Goal: Task Accomplishment & Management: Complete application form

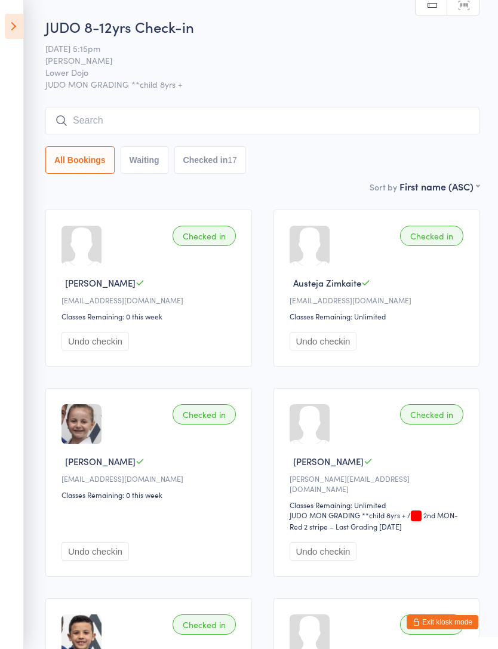
click at [465, 620] on button "Exit kiosk mode" at bounding box center [442, 622] width 72 height 14
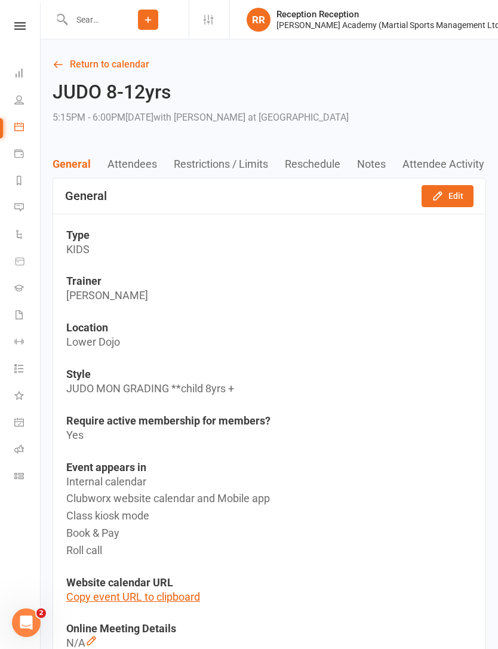
click at [17, 106] on link "People" at bounding box center [27, 101] width 27 height 27
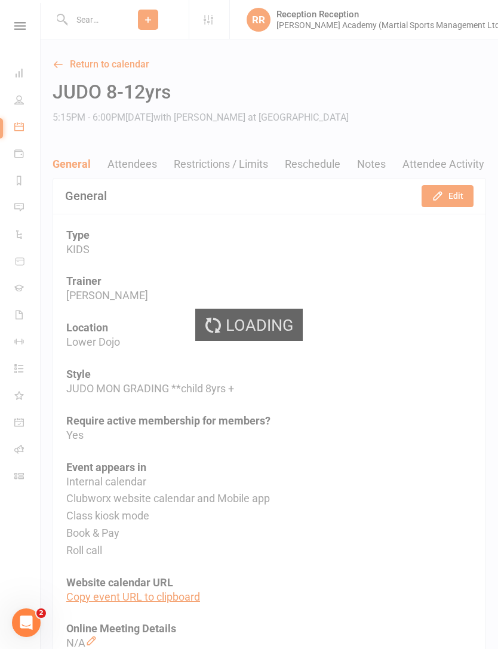
select select "100"
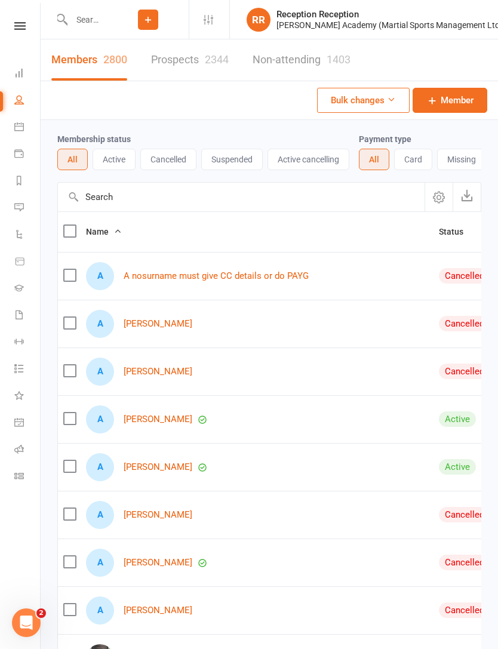
click at [92, 22] on input "text" at bounding box center [87, 19] width 40 height 17
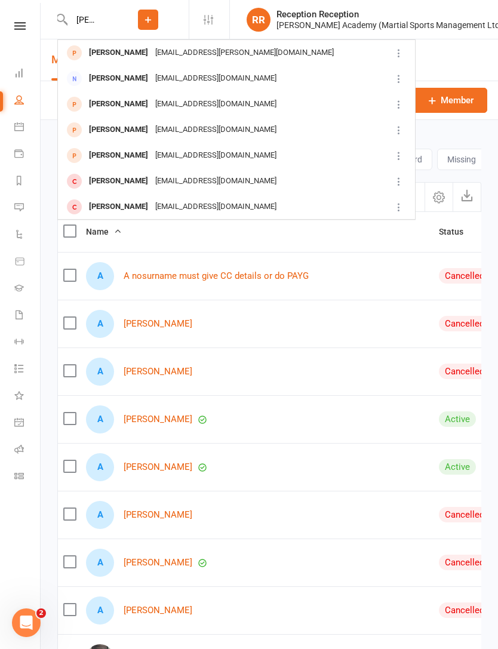
type input "Jack bast"
click at [103, 49] on div "[PERSON_NAME]" at bounding box center [118, 52] width 66 height 17
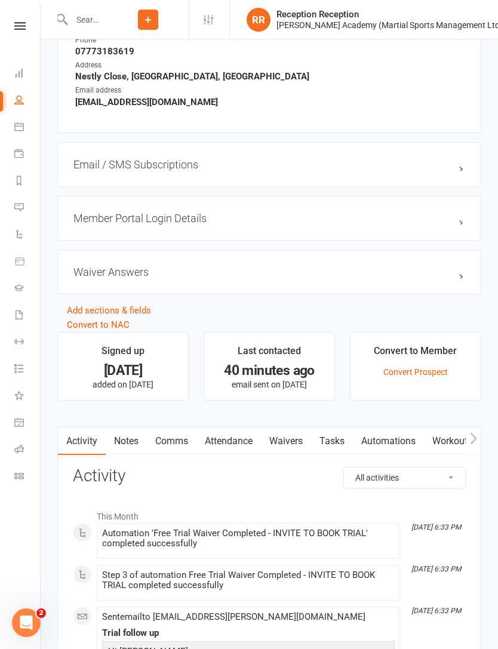
scroll to position [865, 0]
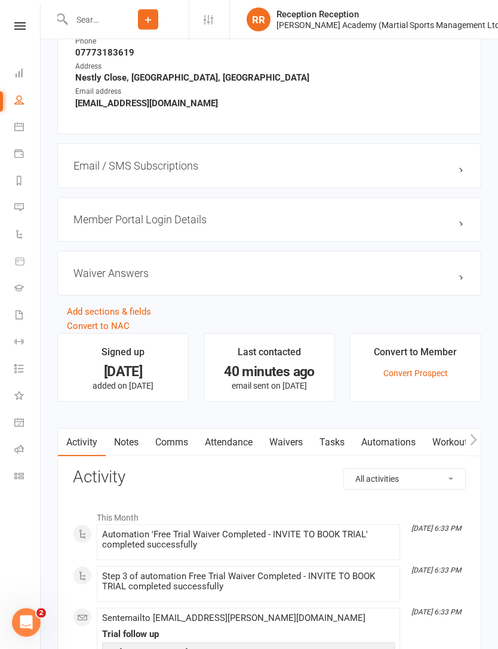
click at [305, 444] on link "Waivers" at bounding box center [286, 442] width 50 height 27
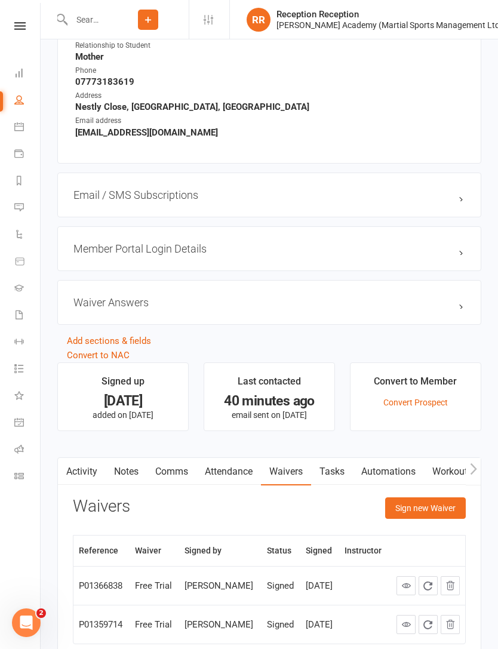
scroll to position [903, 0]
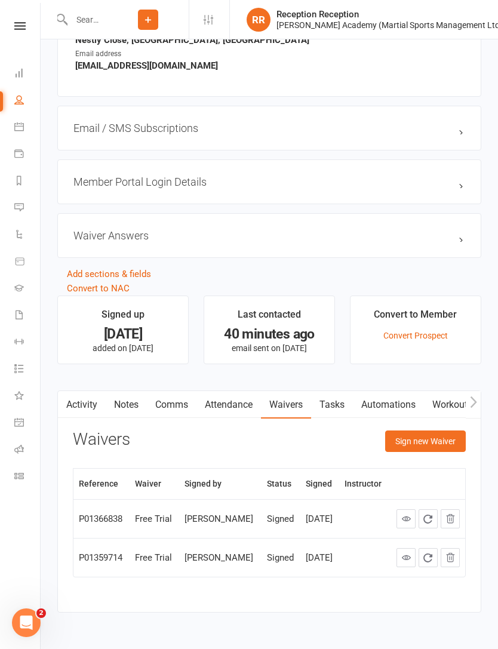
click at [437, 443] on button "Sign new Waiver" at bounding box center [425, 440] width 81 height 21
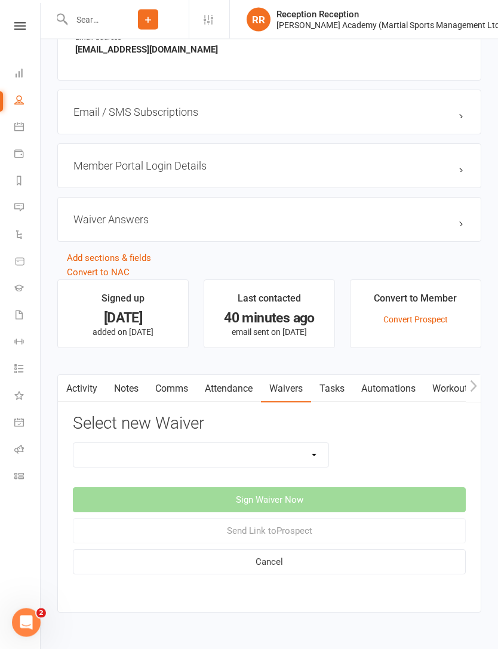
scroll to position [919, 0]
click at [318, 459] on select "Abc Course & Seminar Signup Form & Waiver Adult Add/Update Payment Details To A…" at bounding box center [200, 455] width 255 height 24
select select "7074"
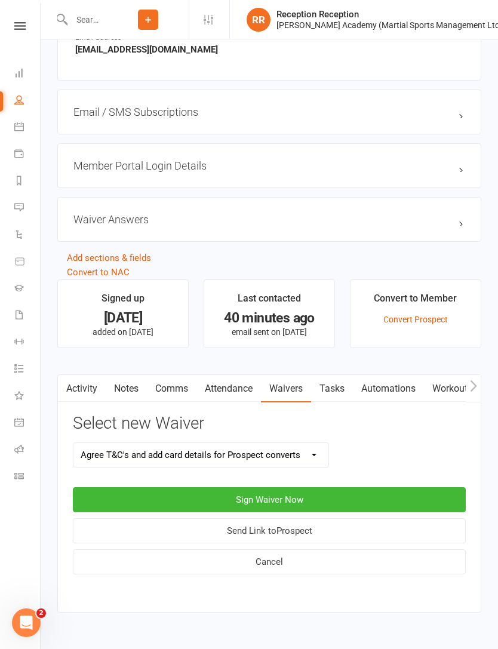
click at [103, 499] on button "Sign Waiver Now" at bounding box center [269, 499] width 393 height 25
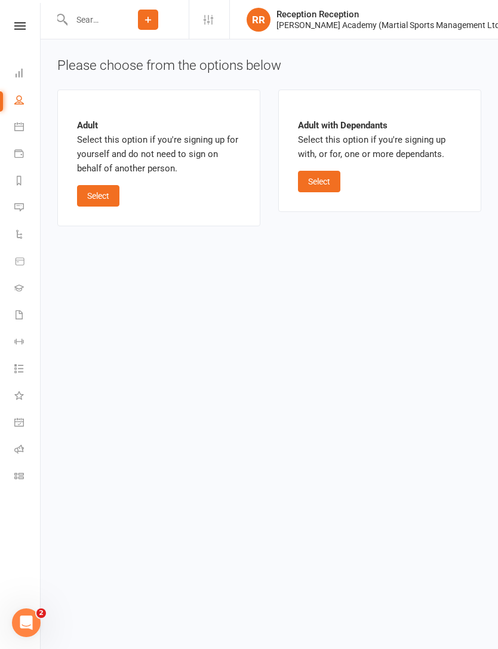
click at [97, 198] on button "Select" at bounding box center [98, 195] width 42 height 21
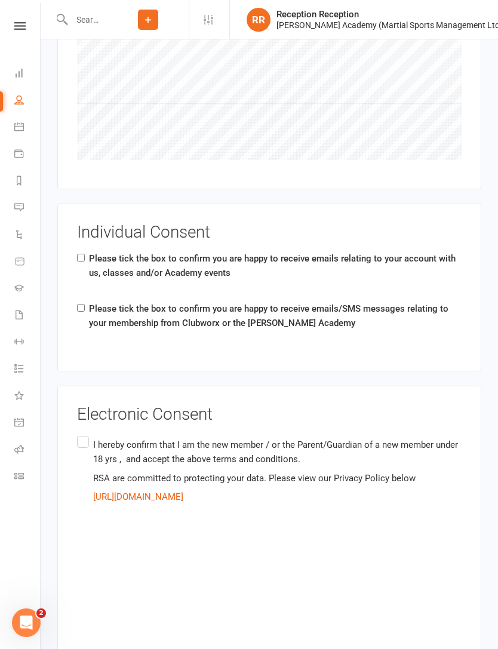
scroll to position [1653, 0]
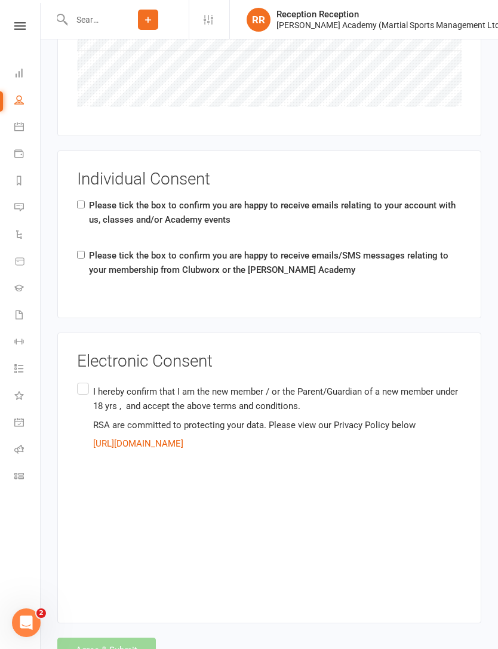
click at [82, 248] on div "Please tick the box to confirm you are happy to receive emails/SMS messages rel…" at bounding box center [269, 264] width 384 height 33
click at [81, 380] on label "I hereby confirm that I am the new member / or the Parent/Guardian of a new mem…" at bounding box center [269, 483] width 384 height 207
click at [81, 380] on input "I hereby confirm that I am the new member / or the Parent/Guardian of a new mem…" at bounding box center [81, 380] width 8 height 0
click at [89, 248] on label "Please tick the box to confirm you are happy to receive emails/SMS messages rel…" at bounding box center [275, 262] width 372 height 29
click at [85, 251] on input "Please tick the box to confirm you are happy to receive emails/SMS messages rel…" at bounding box center [81, 255] width 8 height 8
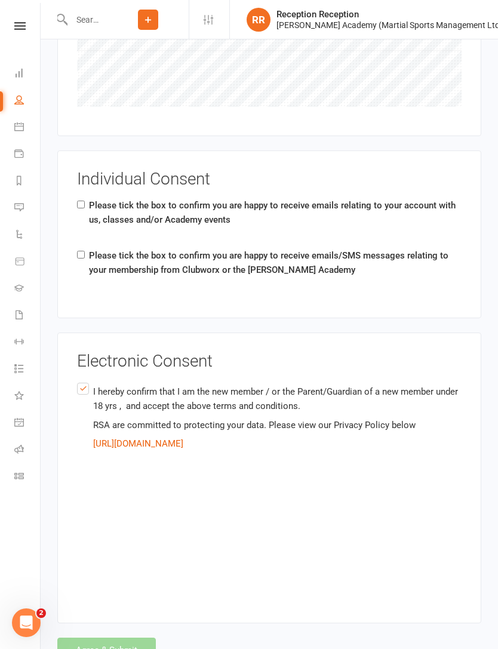
checkbox input "true"
click at [79, 200] on input "Please tick the box to confirm you are happy to receive emails relating to your…" at bounding box center [81, 204] width 8 height 8
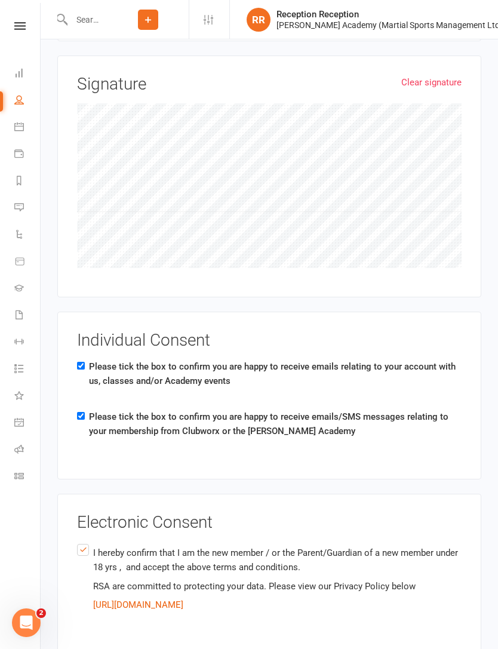
scroll to position [1492, 0]
click at [81, 362] on input "Please tick the box to confirm you are happy to receive emails relating to your…" at bounding box center [81, 366] width 8 height 8
checkbox input "false"
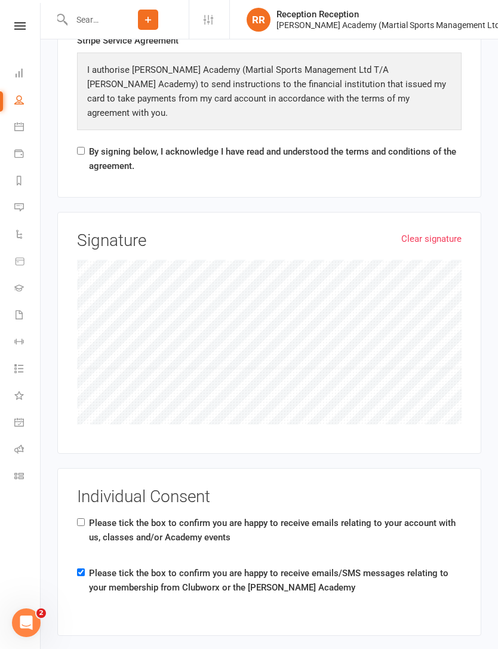
scroll to position [1335, 0]
click at [81, 147] on input "By signing below, I acknowledge I have read and understood the terms and condit…" at bounding box center [81, 151] width 8 height 8
checkbox input "true"
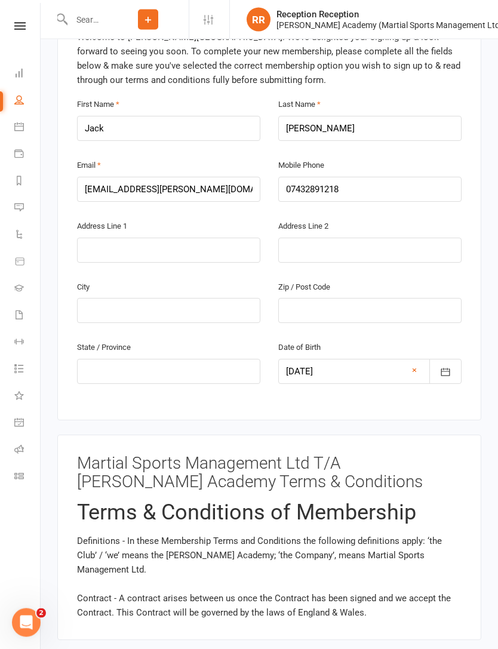
scroll to position [240, 0]
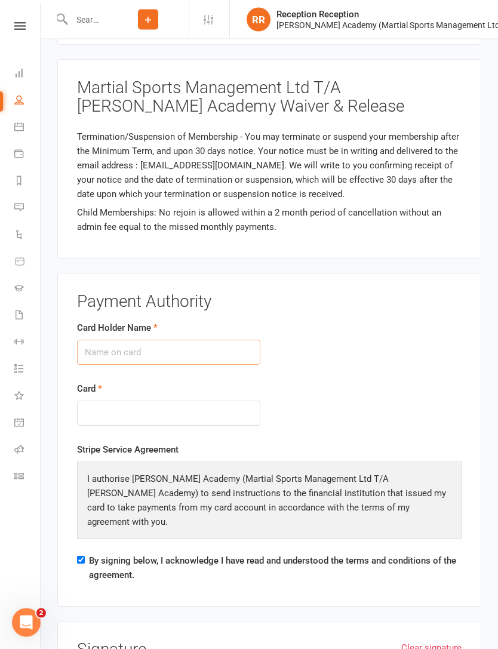
click at [217, 345] on input "Card Holder Name" at bounding box center [168, 352] width 183 height 25
click at [128, 348] on input "J G Bastos Norris" at bounding box center [168, 352] width 183 height 25
click at [129, 345] on input "J G Bastos Norris" at bounding box center [168, 352] width 183 height 25
click at [131, 350] on input "J G Bastos Norris" at bounding box center [168, 352] width 183 height 25
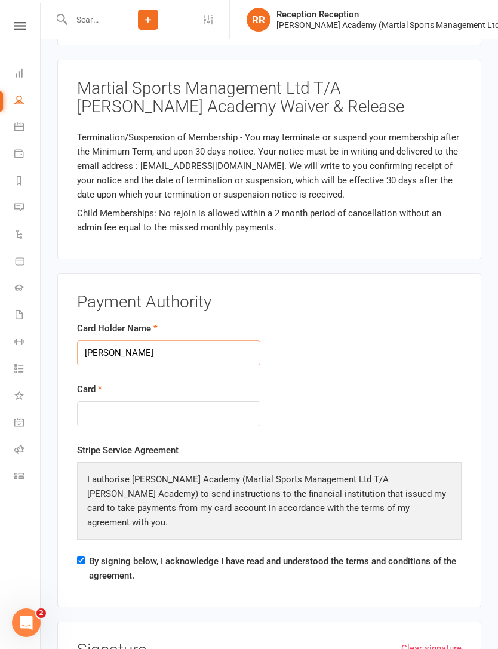
type input "J G Bastow Norris"
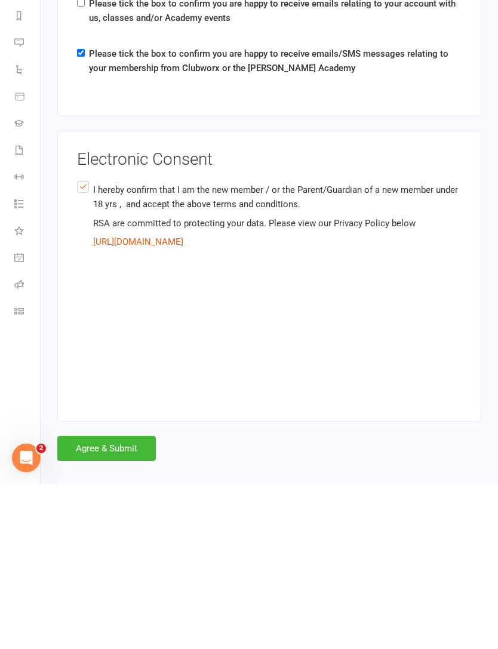
scroll to position [1691, 0]
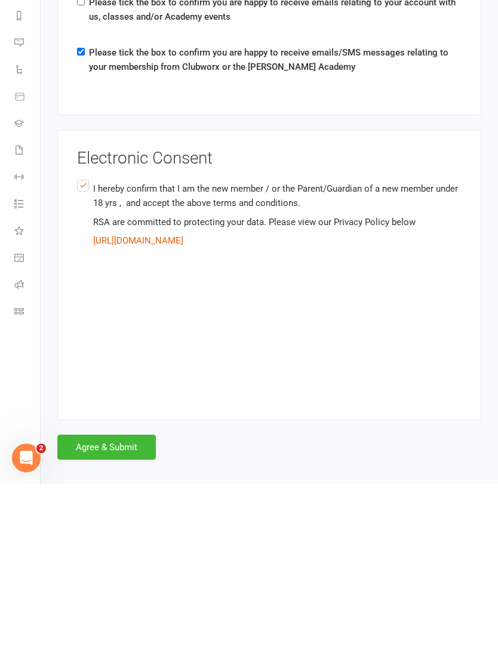
click at [126, 599] on button "Agree & Submit" at bounding box center [106, 611] width 98 height 25
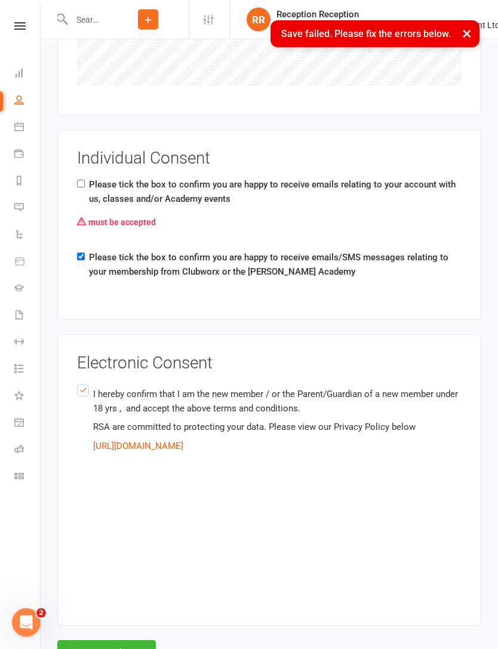
scroll to position [1675, 0]
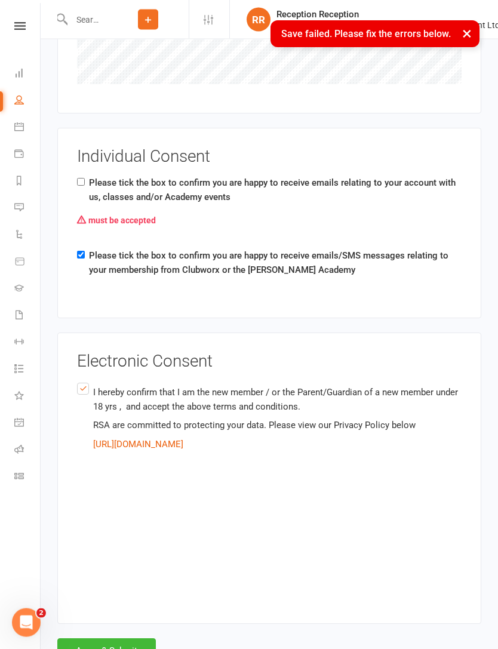
click at [90, 176] on label "Please tick the box to confirm you are happy to receive emails relating to your…" at bounding box center [275, 190] width 372 height 29
click at [85, 178] on input "Please tick the box to confirm you are happy to receive emails relating to your…" at bounding box center [81, 182] width 8 height 8
checkbox input "true"
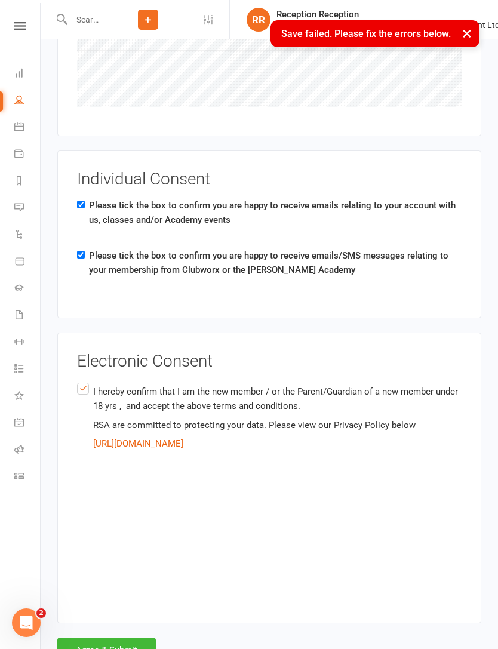
click at [126, 637] on button "Agree & Submit" at bounding box center [106, 649] width 98 height 25
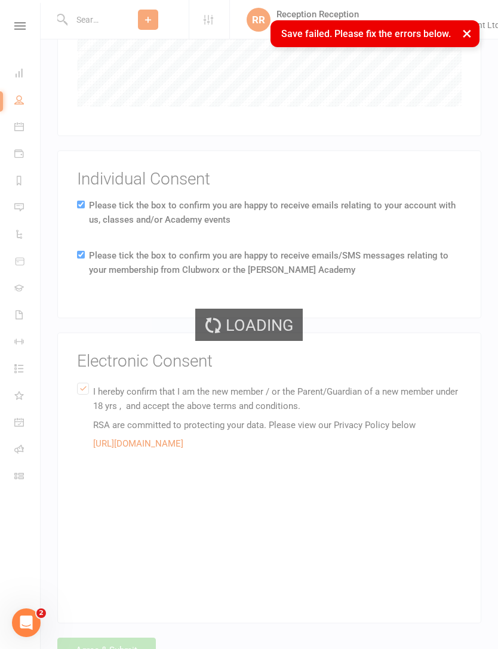
scroll to position [0, 0]
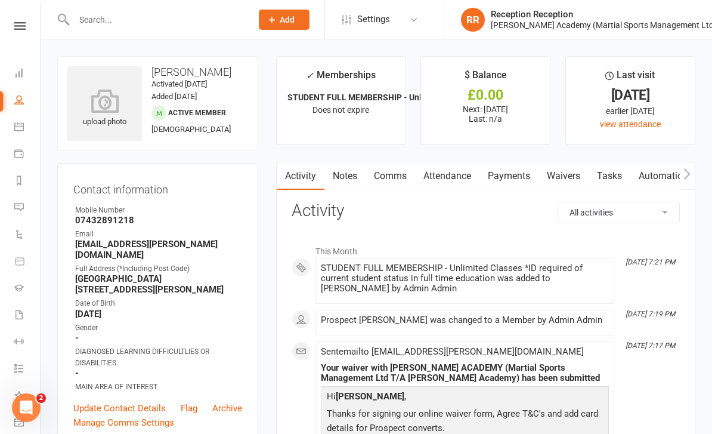
click at [497, 180] on link "Waivers" at bounding box center [564, 175] width 50 height 27
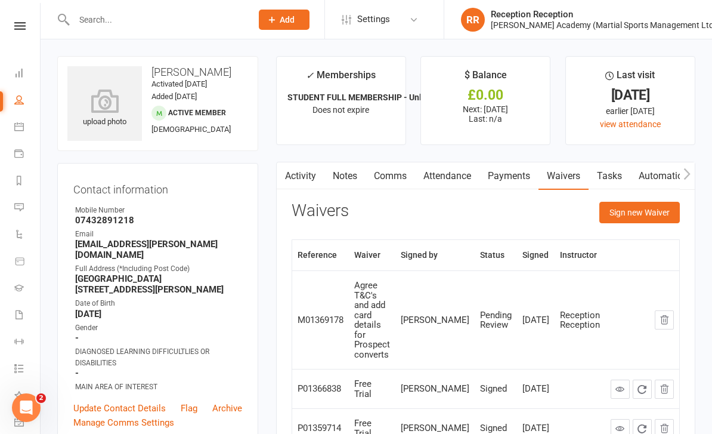
click at [497, 215] on button "Sign new Waiver" at bounding box center [640, 212] width 81 height 21
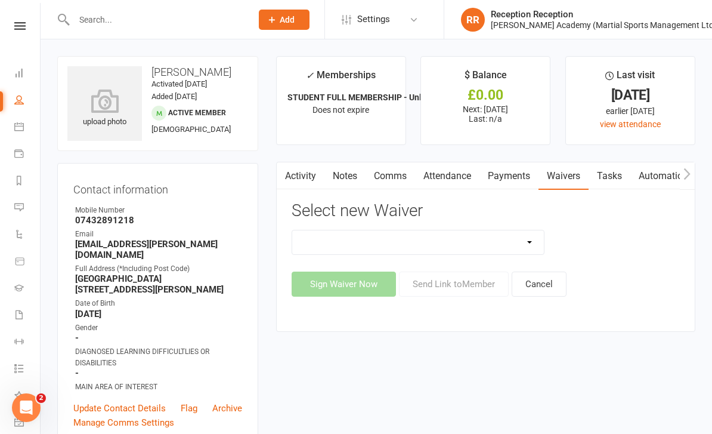
click at [497, 238] on select "Abc Course & Seminar Signup Form & Waiver Adult Add/Update Payment Details To A…" at bounding box center [418, 242] width 252 height 24
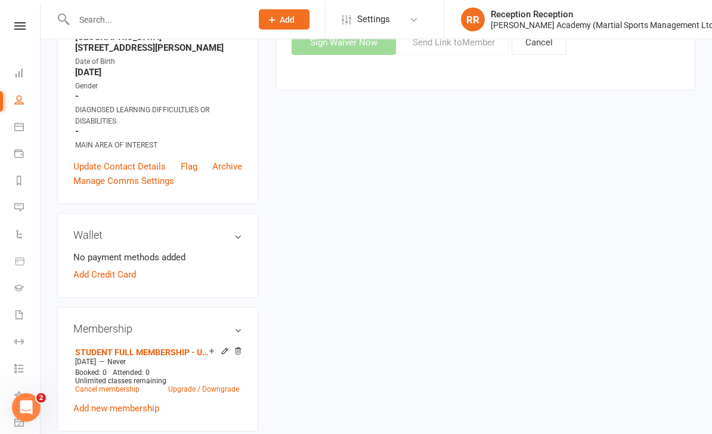
scroll to position [242, 0]
click at [103, 267] on link "Add Credit Card" at bounding box center [104, 274] width 63 height 14
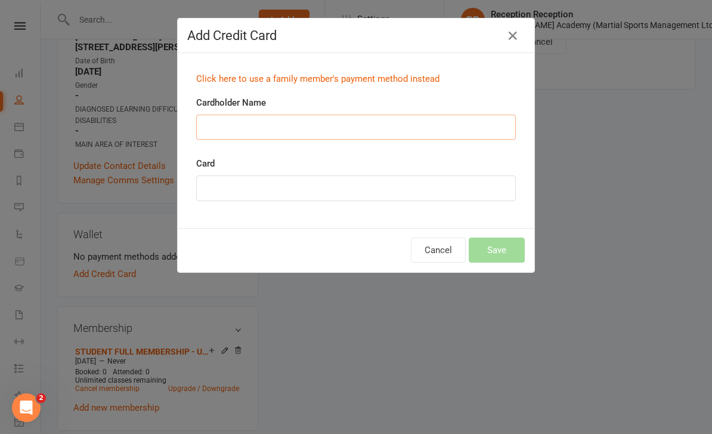
click at [218, 128] on input "Cardholder Name" at bounding box center [356, 127] width 320 height 25
click at [497, 128] on div "Add Credit Card Click here to use a family member's payment method instead Card…" at bounding box center [356, 217] width 712 height 434
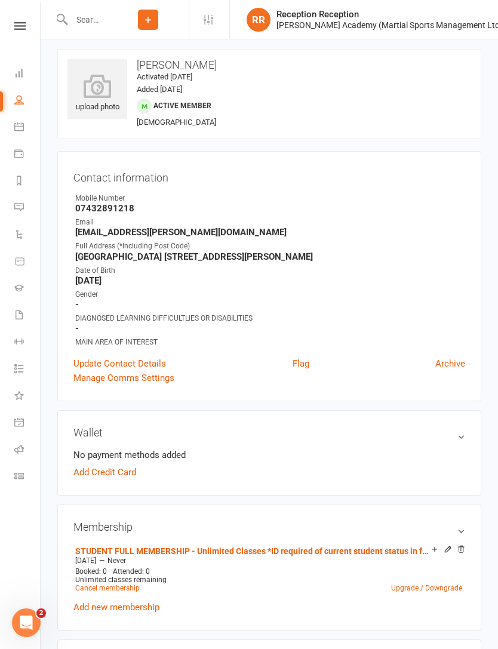
scroll to position [0, 0]
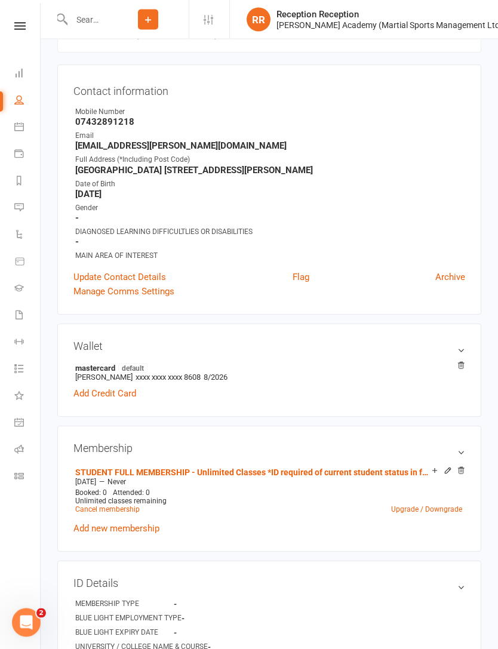
scroll to position [94, 0]
click at [135, 376] on span "xxxx xxxx xxxx 8608" at bounding box center [167, 376] width 65 height 9
click at [135, 372] on span "xxxx xxxx xxxx 8608" at bounding box center [167, 376] width 65 height 9
click at [138, 366] on span "default" at bounding box center [132, 368] width 29 height 10
click at [459, 346] on h3 "Wallet" at bounding box center [268, 345] width 391 height 13
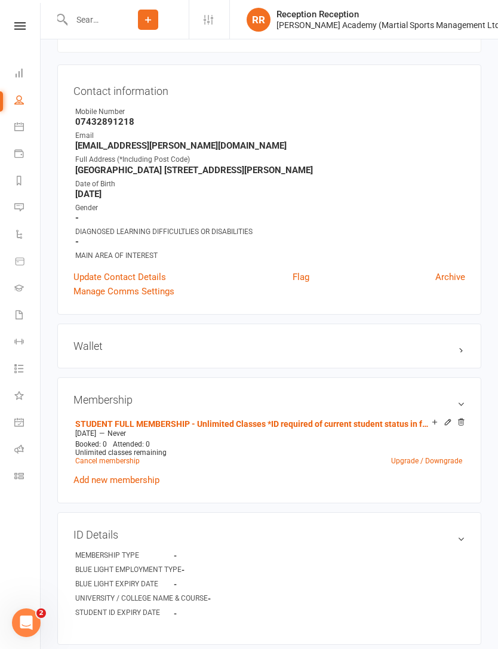
click at [456, 349] on h3 "Wallet" at bounding box center [268, 345] width 391 height 13
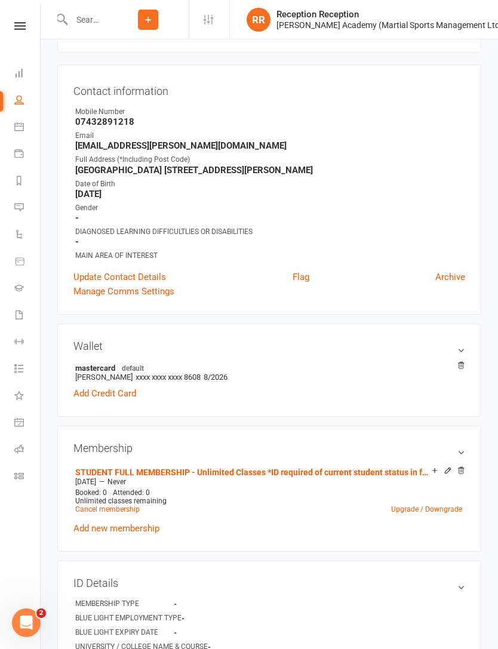
click at [98, 393] on link "Add Credit Card" at bounding box center [104, 393] width 63 height 14
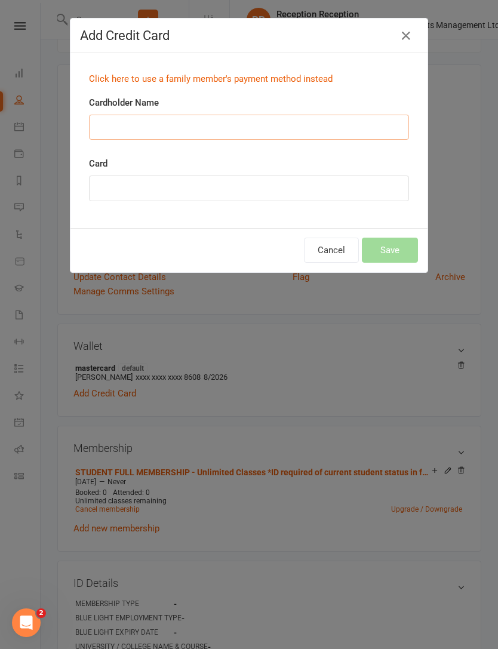
click at [117, 123] on input "Cardholder Name" at bounding box center [249, 127] width 320 height 25
click at [395, 57] on div "Click here to use a family member's payment method instead Cardholder Name Card" at bounding box center [248, 140] width 357 height 175
click at [410, 35] on icon "button" at bounding box center [406, 36] width 14 height 14
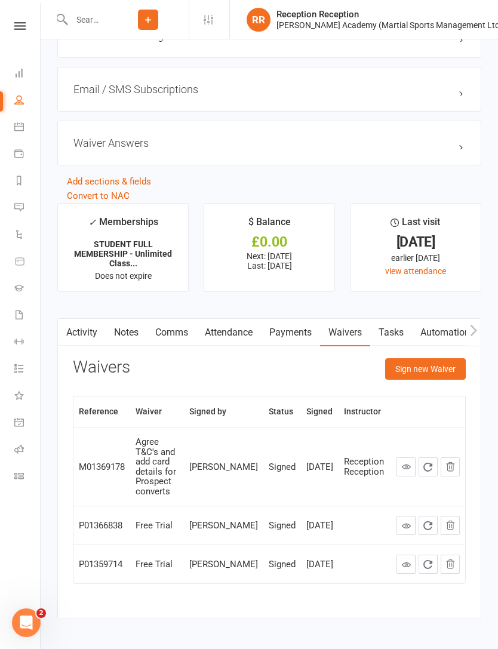
scroll to position [1188, 0]
click at [425, 376] on button "Sign new Waiver" at bounding box center [425, 369] width 81 height 21
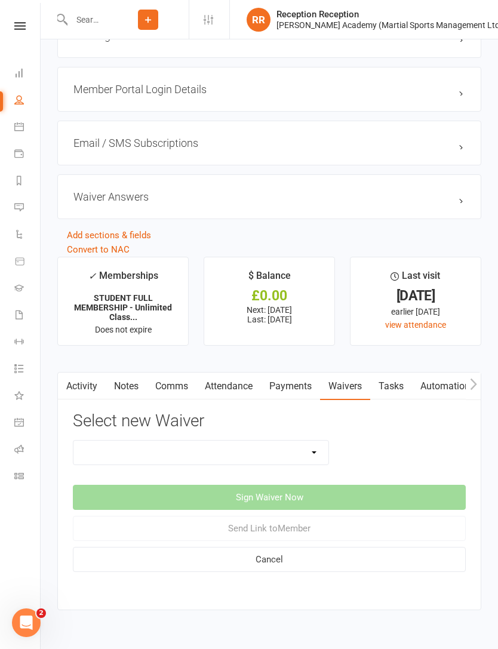
click at [326, 456] on select "Abc Course & Seminar Signup Form & Waiver Adult Add/Update Payment Details To A…" at bounding box center [200, 452] width 255 height 24
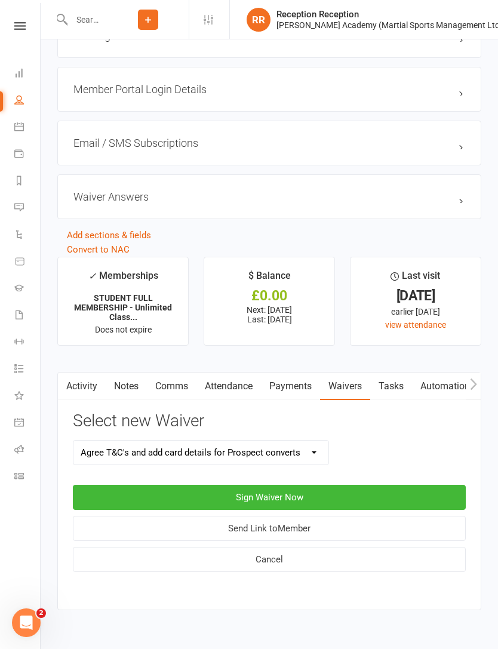
click at [305, 458] on select "Abc Course & Seminar Signup Form & Waiver Adult Add/Update Payment Details To A…" at bounding box center [200, 452] width 255 height 24
select select "6720"
click at [369, 490] on button "Sign Waiver Now" at bounding box center [269, 496] width 393 height 25
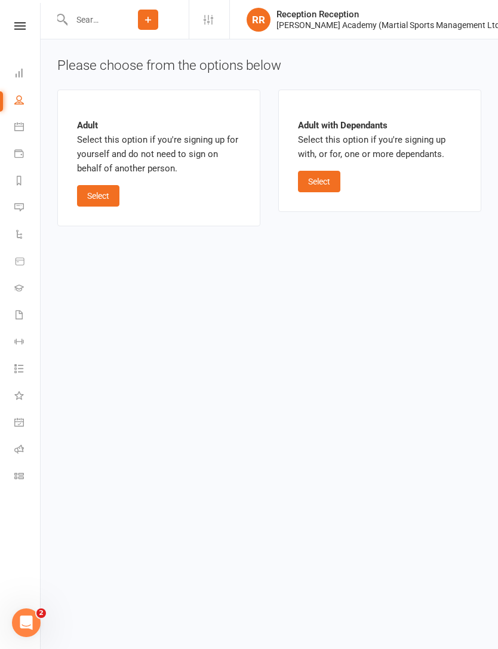
click at [113, 196] on button "Select" at bounding box center [98, 195] width 42 height 21
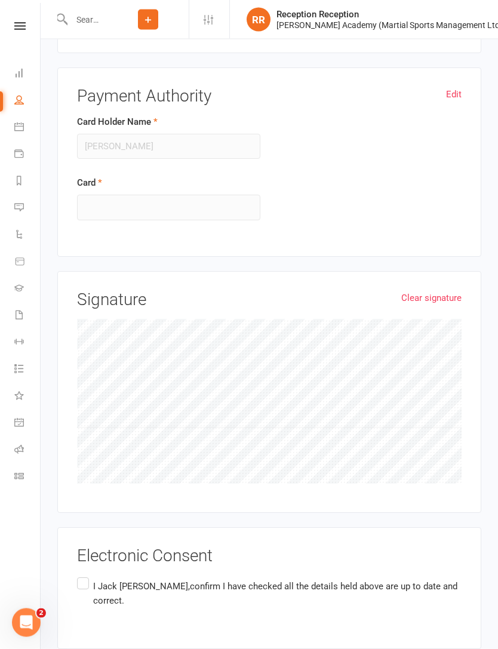
scroll to position [663, 0]
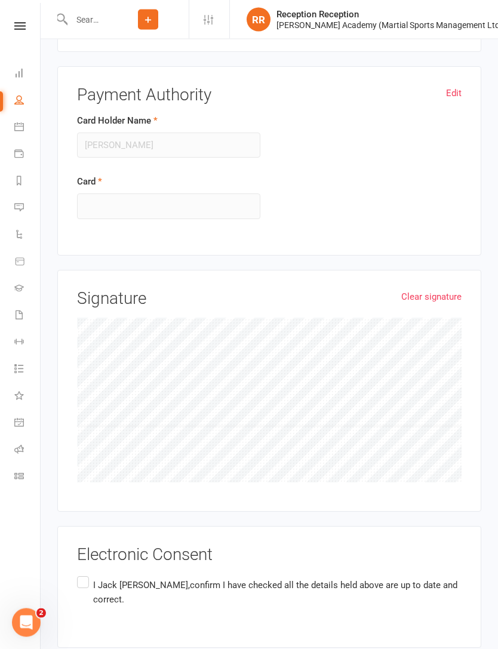
click at [106, 194] on div at bounding box center [168, 207] width 183 height 26
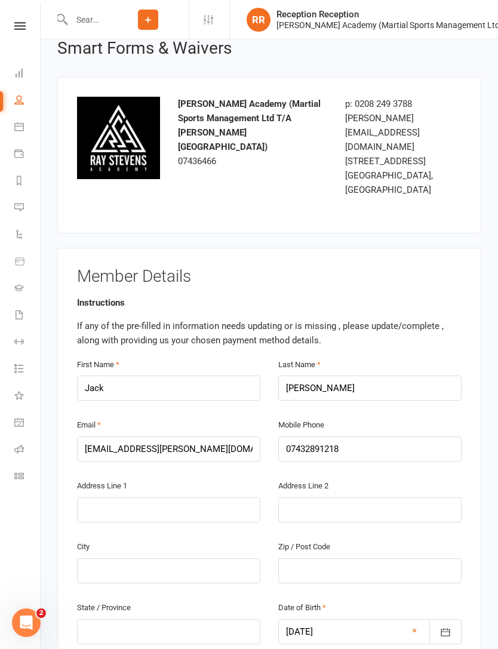
scroll to position [0, 0]
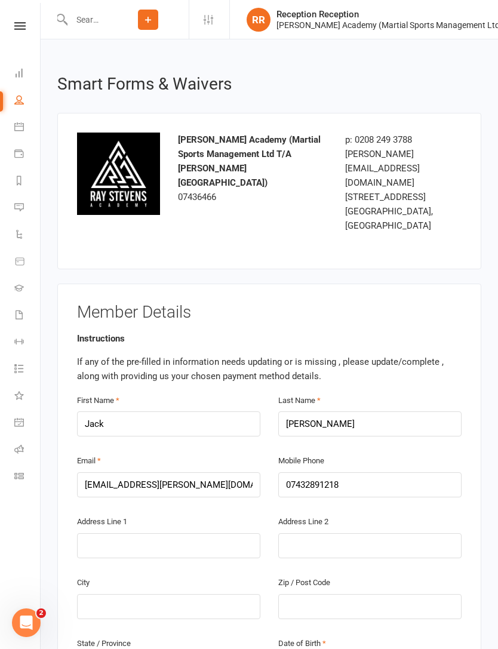
click at [17, 104] on icon at bounding box center [19, 100] width 10 height 10
select select "100"
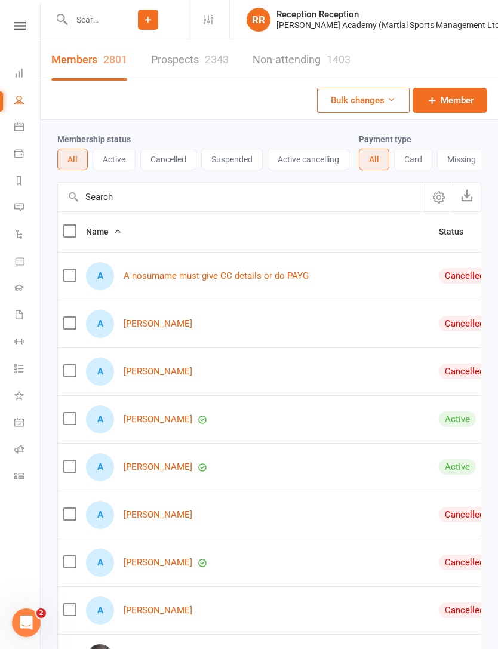
click at [104, 22] on input "text" at bounding box center [87, 19] width 40 height 17
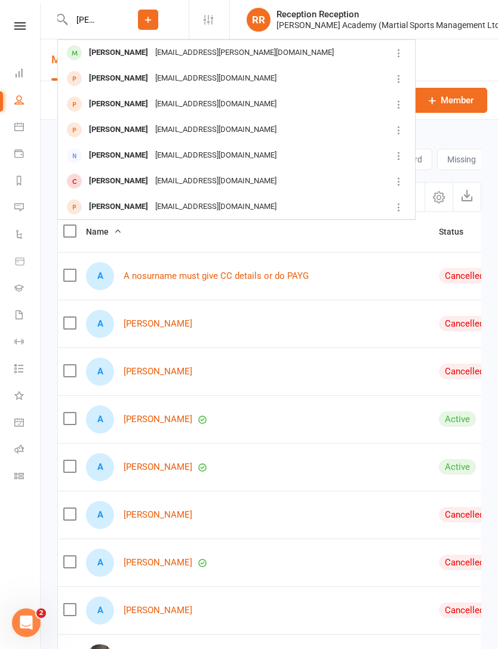
type input "Jack bistow"
click at [85, 54] on div at bounding box center [74, 53] width 22 height 20
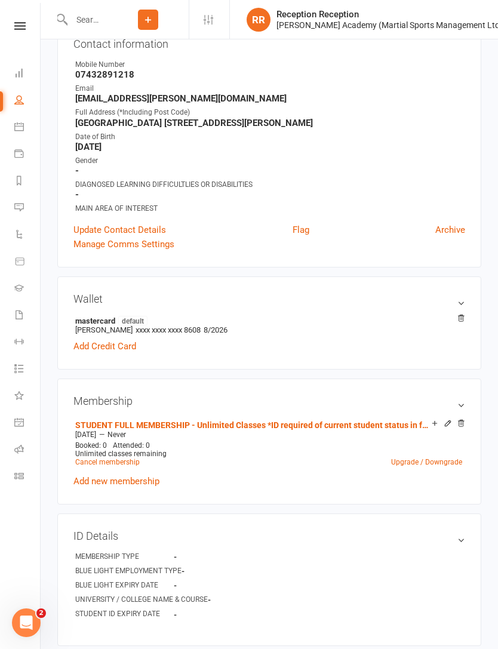
scroll to position [140, 0]
click at [97, 347] on link "Add Credit Card" at bounding box center [104, 346] width 63 height 14
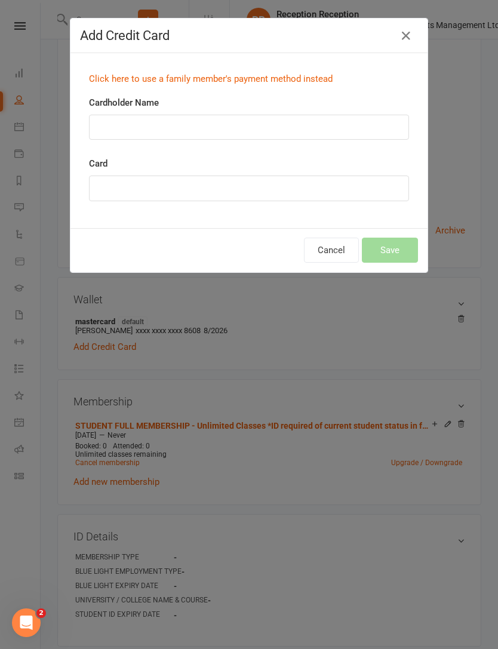
click at [274, 199] on div at bounding box center [249, 188] width 320 height 26
click at [349, 139] on input "Cardholder Name" at bounding box center [249, 127] width 320 height 25
click at [424, 359] on div "Add Credit Card Click here to use a family member's payment method instead Card…" at bounding box center [249, 324] width 498 height 649
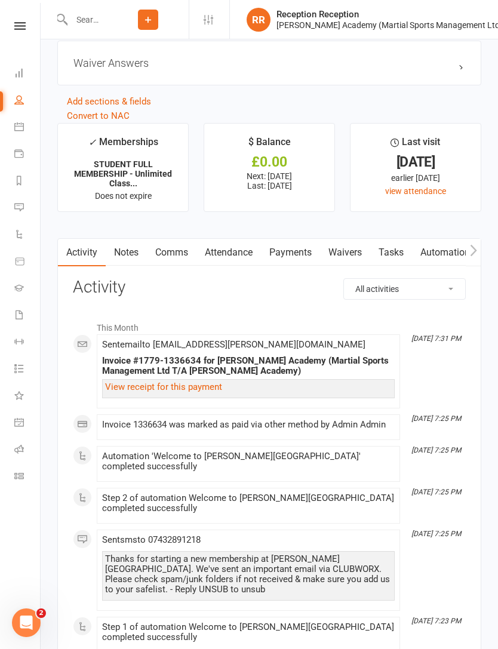
click at [302, 265] on link "Payments" at bounding box center [290, 252] width 59 height 27
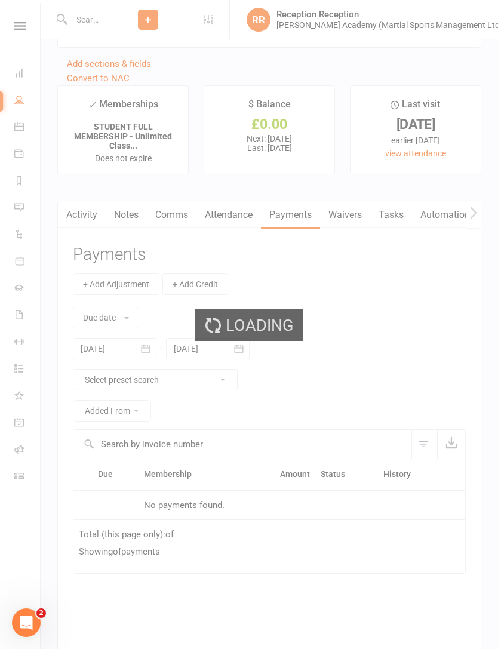
scroll to position [1307, 0]
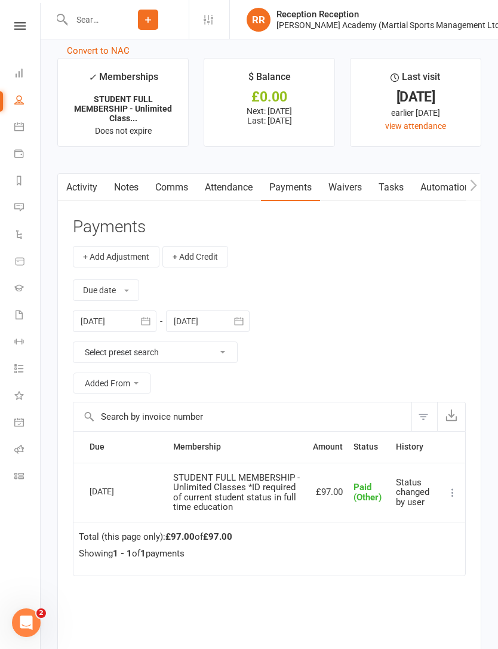
click at [361, 200] on link "Waivers" at bounding box center [345, 187] width 50 height 27
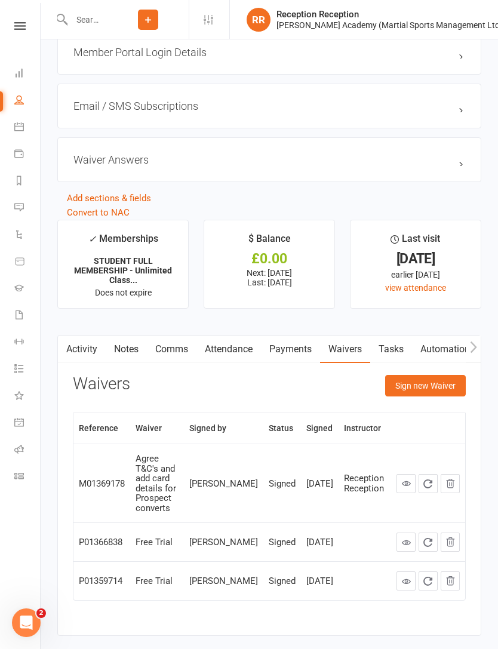
scroll to position [1196, 0]
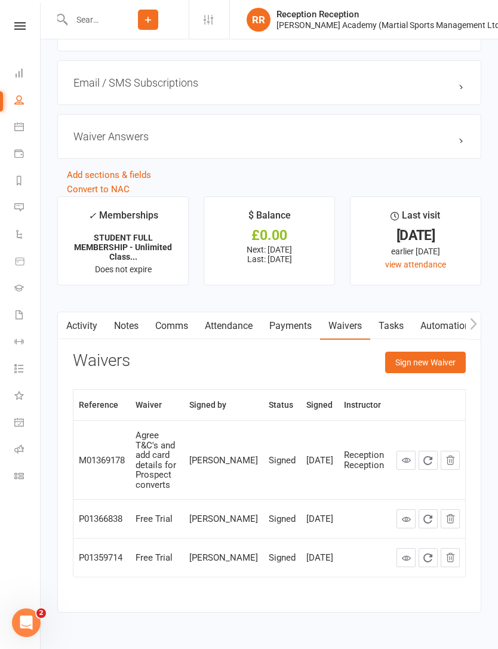
click at [441, 350] on div "Activity Notes Comms Attendance Payments Waivers Tasks Automations Workouts Gra…" at bounding box center [269, 461] width 424 height 301
click at [453, 364] on button "Sign new Waiver" at bounding box center [425, 361] width 81 height 21
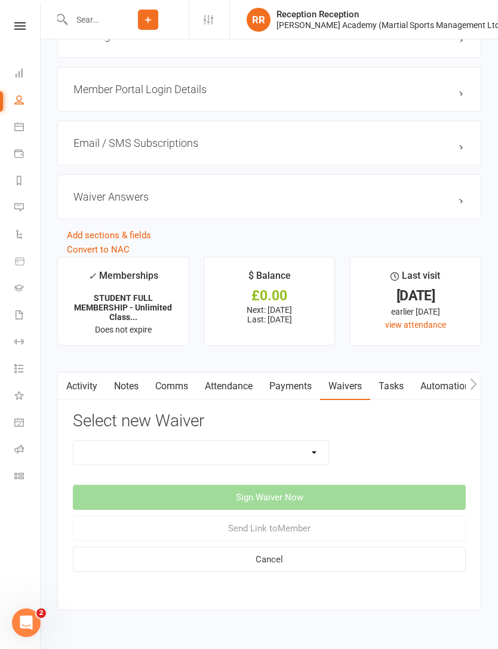
click at [313, 447] on select "Abc Course & Seminar Signup Form & Waiver Adult Add/Update Payment Details To A…" at bounding box center [200, 452] width 255 height 24
select select "7074"
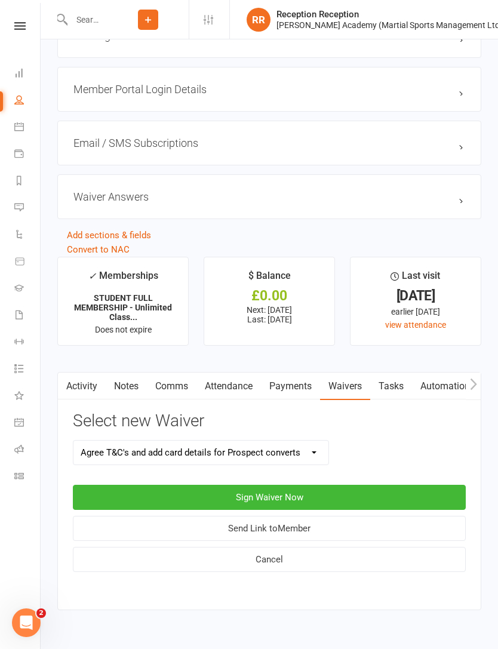
click at [354, 499] on button "Sign Waiver Now" at bounding box center [269, 496] width 393 height 25
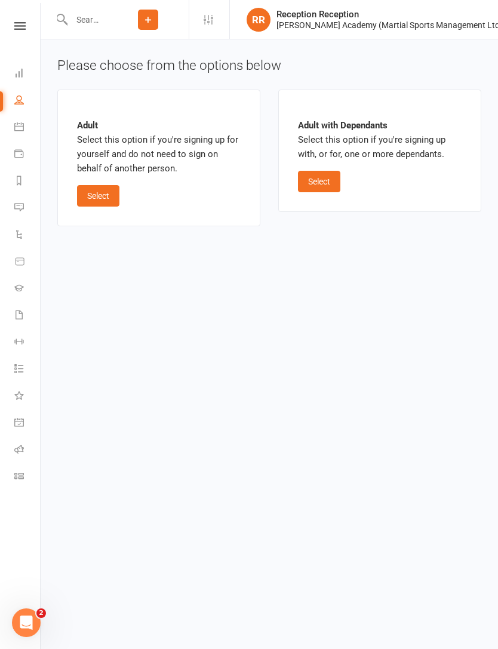
click at [89, 185] on button "Select" at bounding box center [98, 195] width 42 height 21
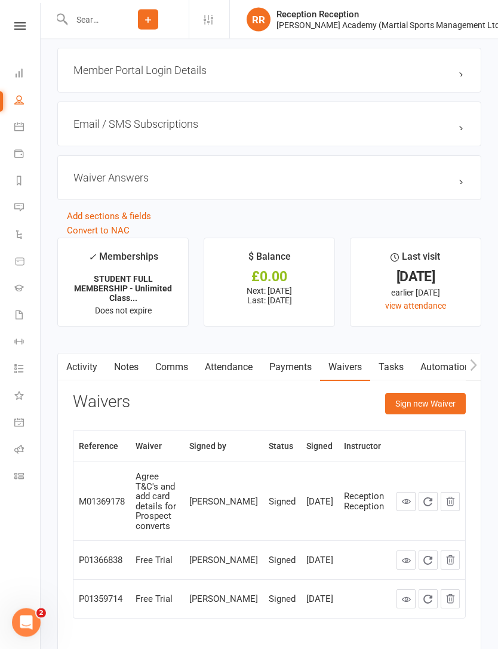
scroll to position [1154, 0]
click at [421, 403] on button "Sign new Waiver" at bounding box center [425, 403] width 81 height 21
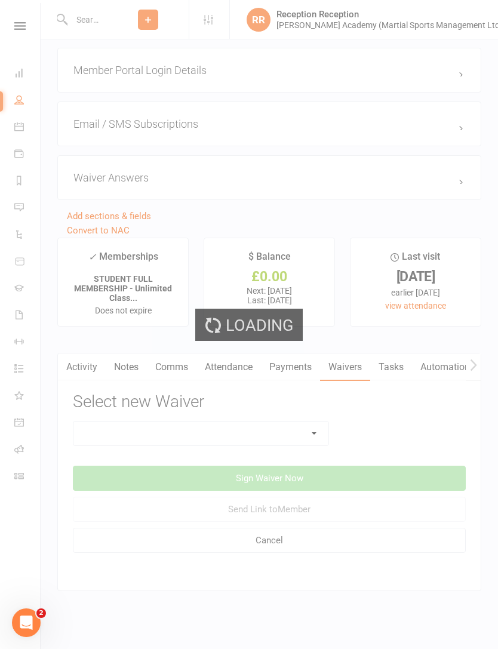
scroll to position [1135, 0]
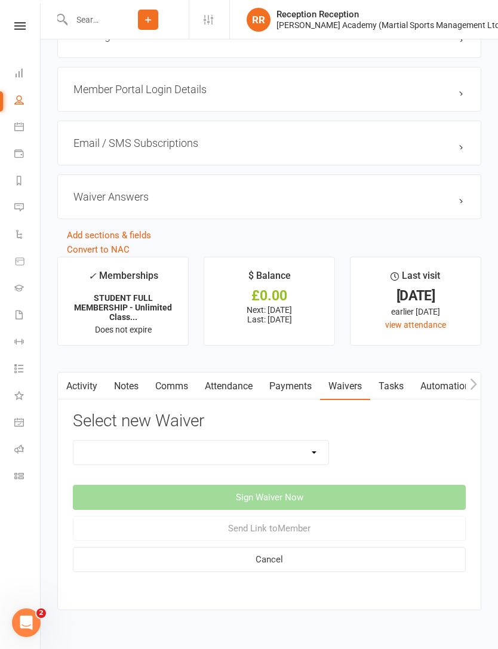
click at [190, 464] on select "Abc Course & Seminar Signup Form & Waiver Adult Add/Update Payment Details To A…" at bounding box center [200, 452] width 255 height 24
select select "7074"
